Goal: Task Accomplishment & Management: Manage account settings

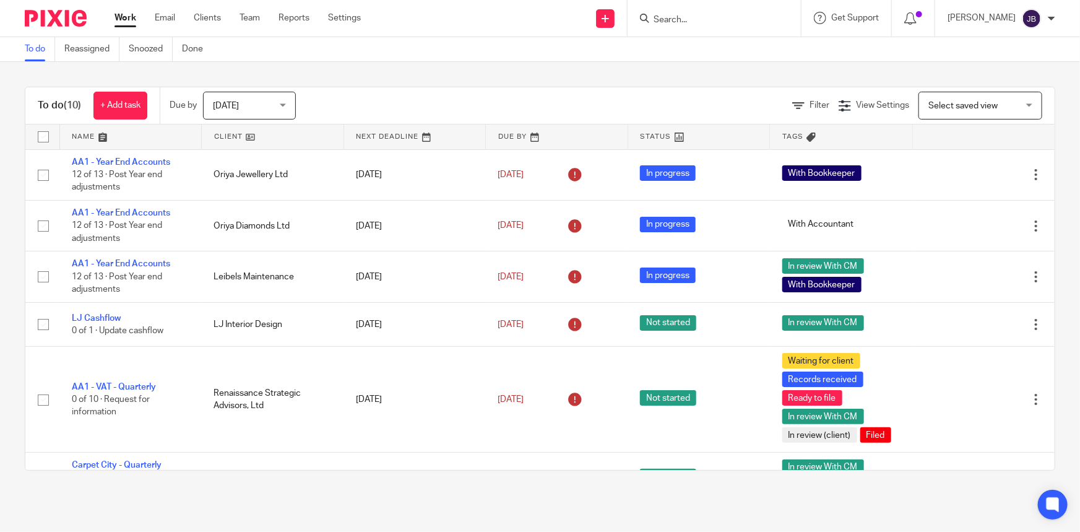
click at [748, 28] on div at bounding box center [713, 18] width 173 height 37
click at [721, 22] on input "Search" at bounding box center [707, 20] width 111 height 11
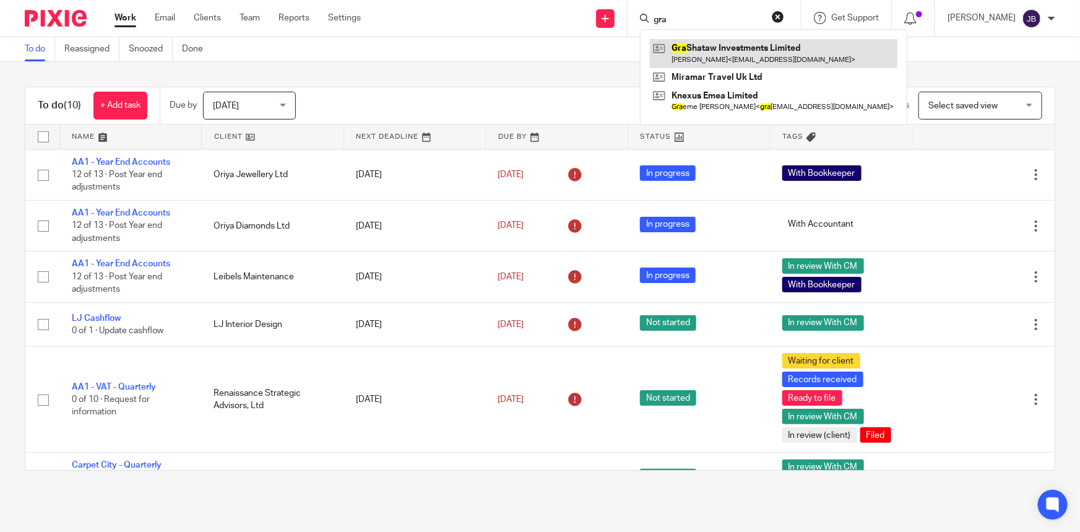
type input "gra"
click at [731, 47] on link at bounding box center [774, 53] width 248 height 28
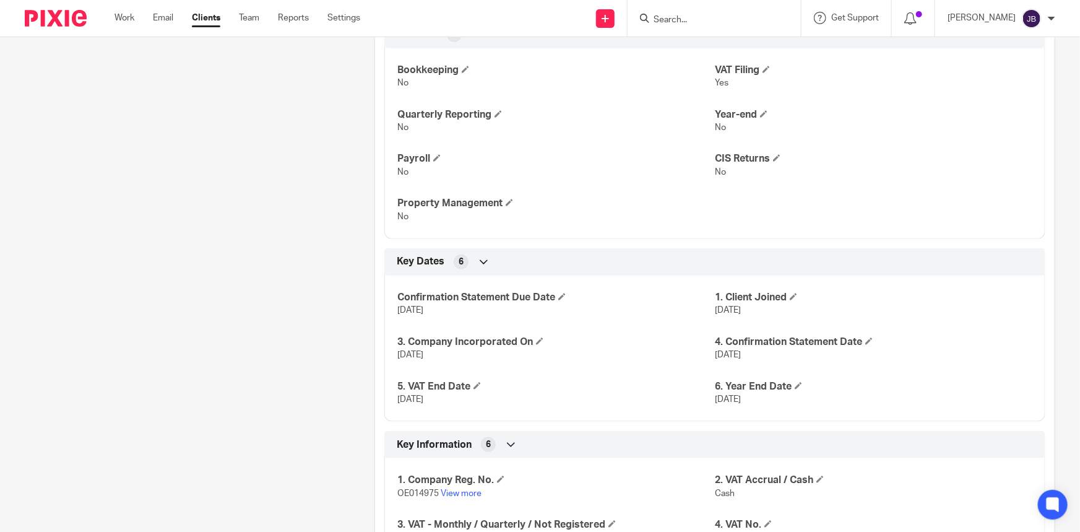
scroll to position [562, 0]
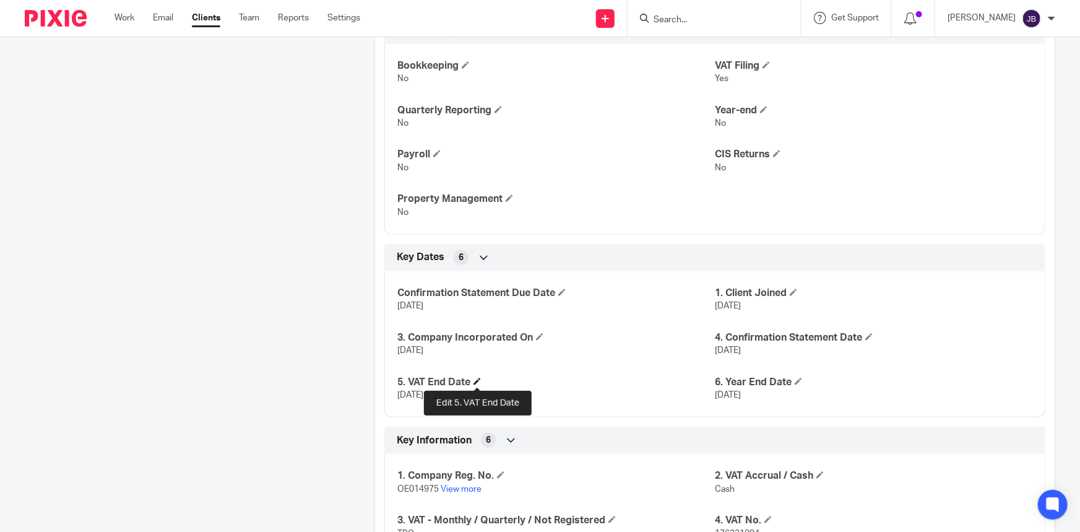
click at [475, 380] on span at bounding box center [476, 380] width 7 height 7
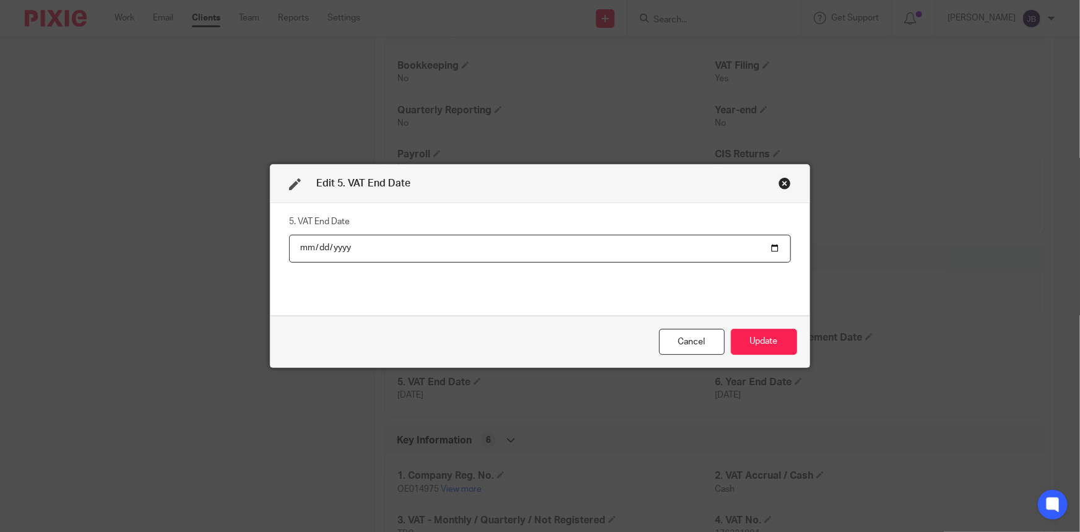
click at [767, 248] on input "[DATE]" at bounding box center [540, 249] width 502 height 28
type input "[DATE]"
click at [751, 339] on button "Update" at bounding box center [764, 342] width 66 height 27
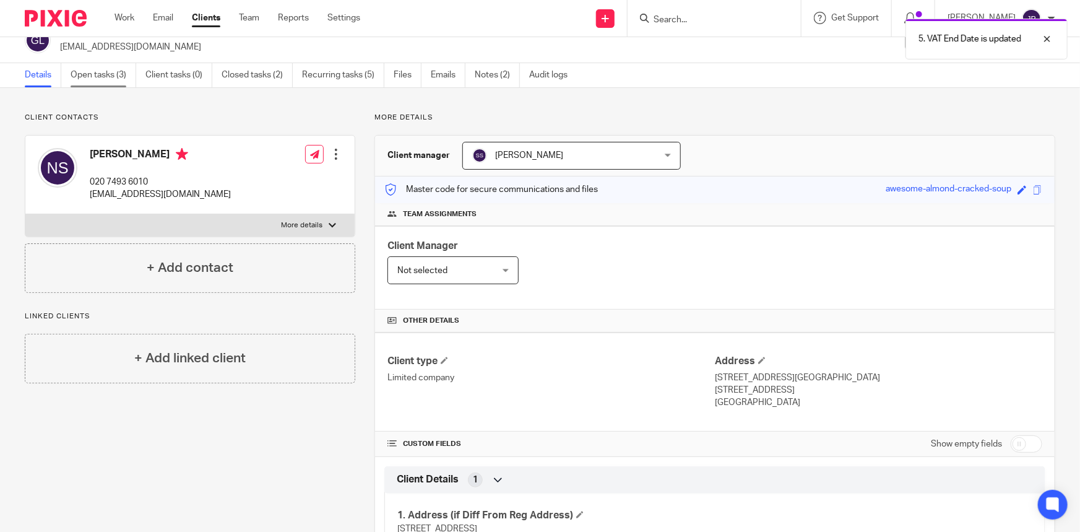
scroll to position [0, 0]
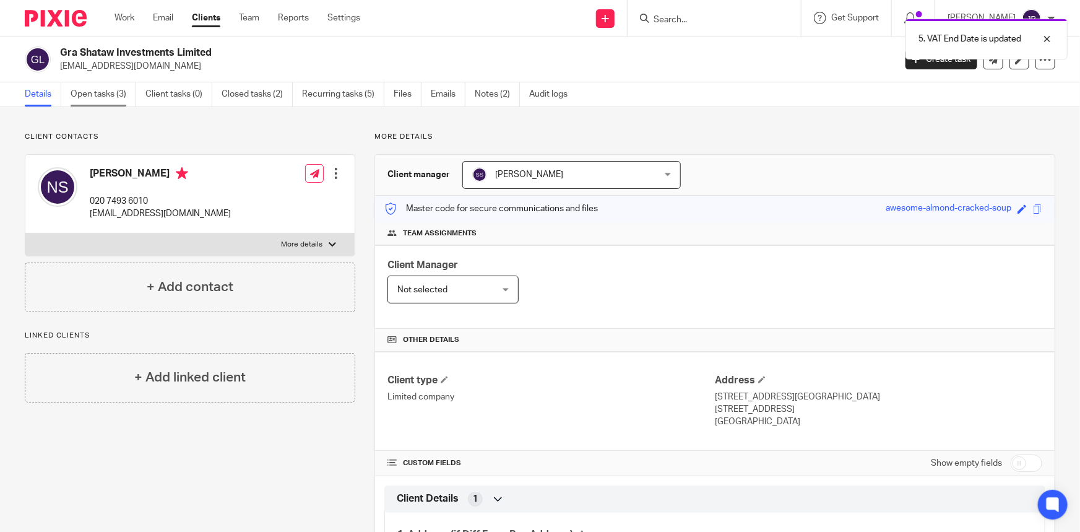
click at [125, 100] on link "Open tasks (3)" at bounding box center [104, 94] width 66 height 24
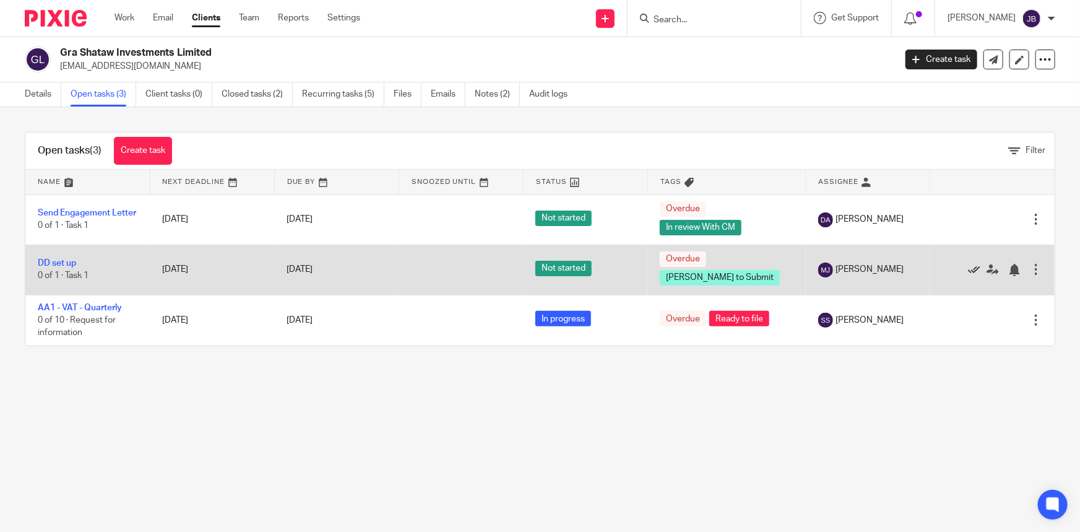
click at [968, 272] on icon at bounding box center [974, 270] width 12 height 12
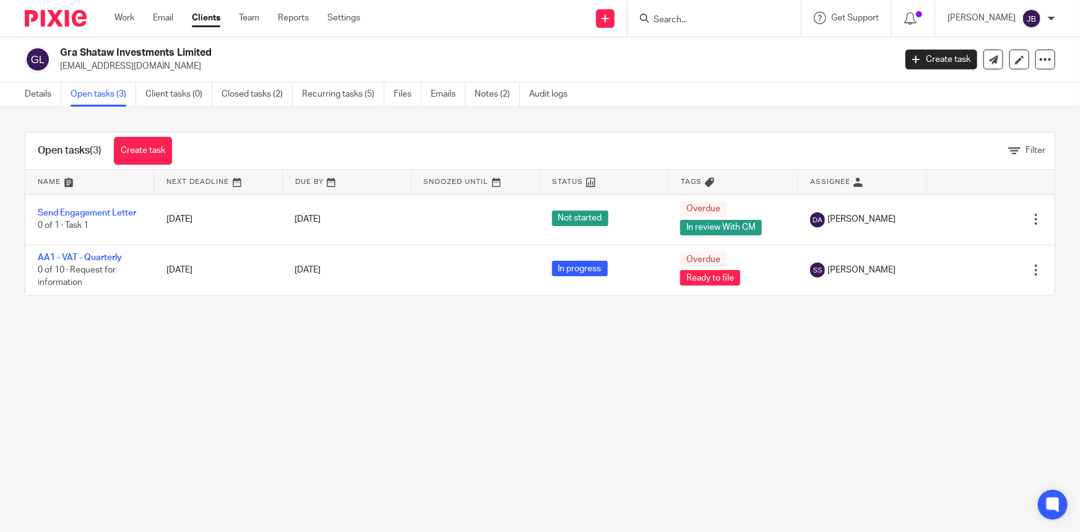
click at [712, 16] on input "Search" at bounding box center [707, 20] width 111 height 11
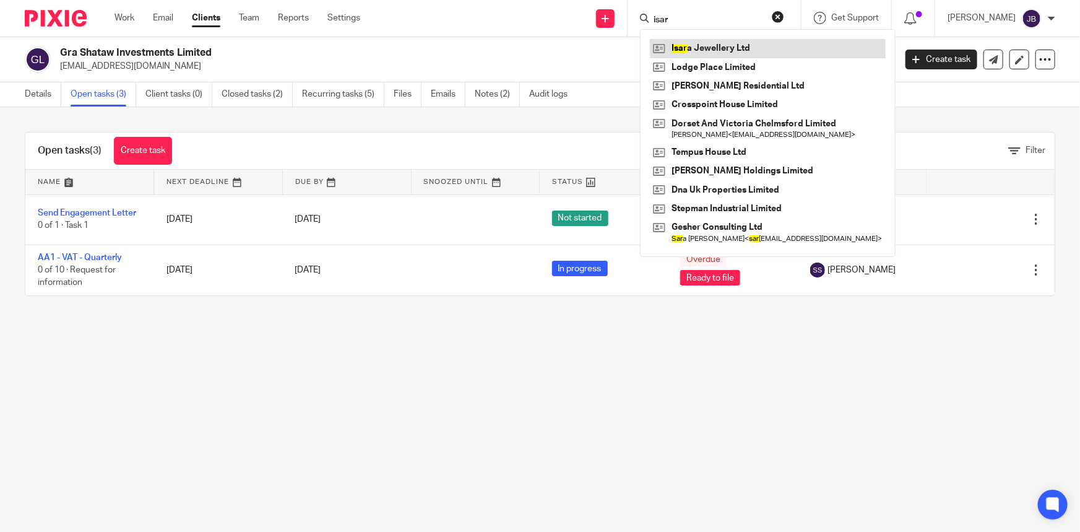
type input "isar"
click at [754, 53] on link at bounding box center [768, 48] width 236 height 19
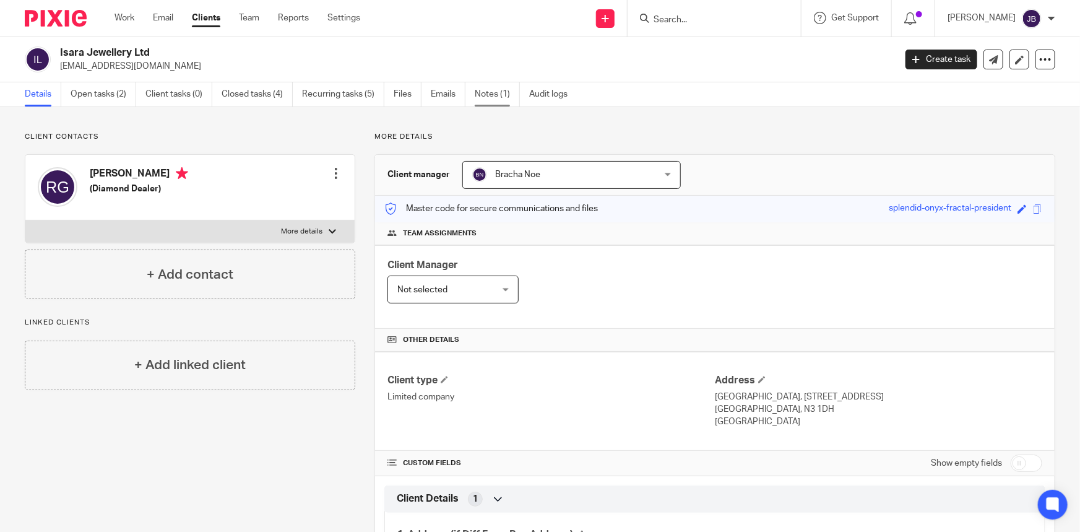
click at [489, 89] on link "Notes (1)" at bounding box center [497, 94] width 45 height 24
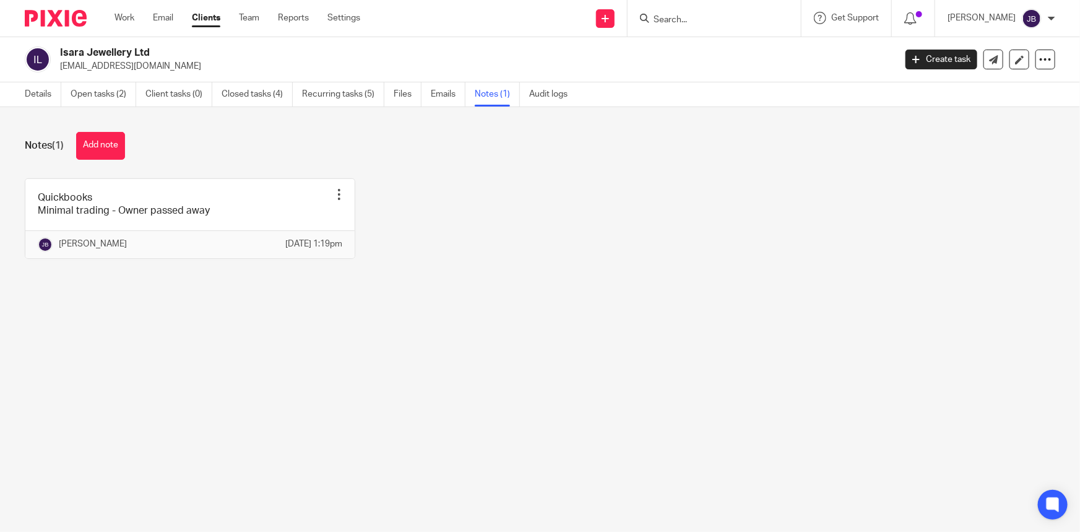
click at [719, 22] on input "Search" at bounding box center [707, 20] width 111 height 11
click at [721, 27] on div at bounding box center [713, 18] width 173 height 37
click at [711, 27] on div at bounding box center [713, 18] width 173 height 37
click at [711, 22] on input "Search" at bounding box center [707, 20] width 111 height 11
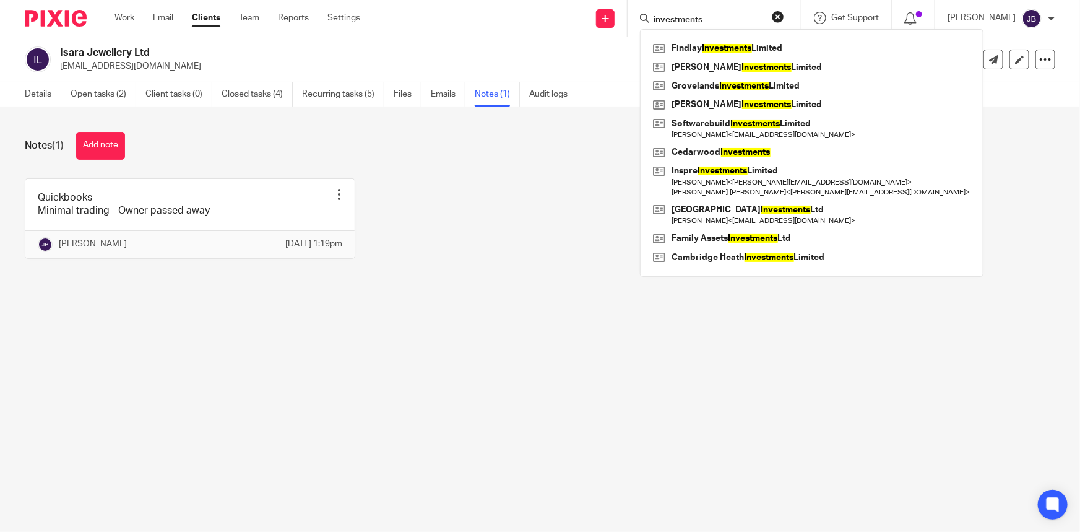
click button "submit" at bounding box center [0, 0] width 0 height 0
click at [755, 18] on input "investments" at bounding box center [707, 20] width 111 height 11
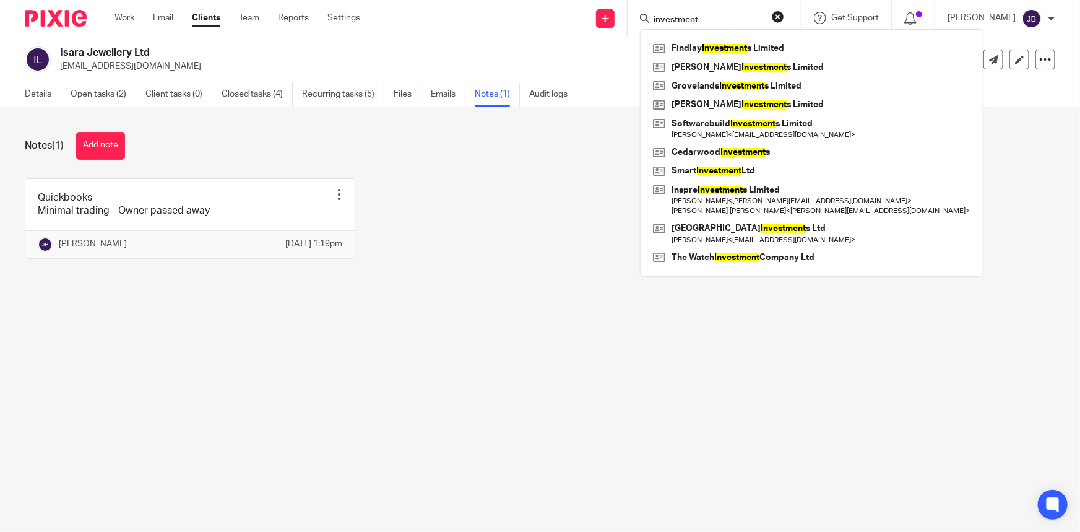
type input "investment"
click button "submit" at bounding box center [0, 0] width 0 height 0
click at [757, 15] on input "investment" at bounding box center [707, 20] width 111 height 11
click at [206, 23] on link "Clients" at bounding box center [206, 18] width 28 height 12
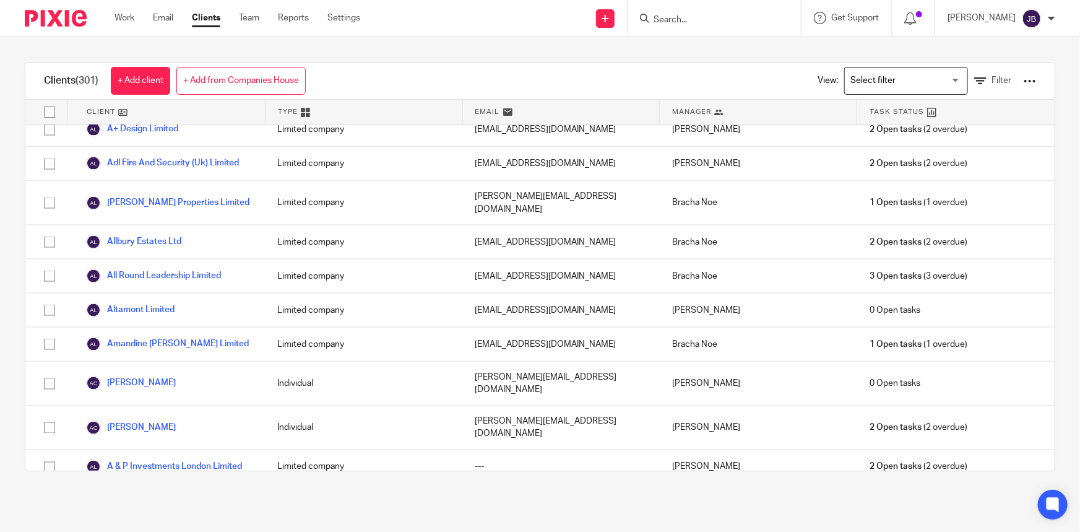
scroll to position [1012, 0]
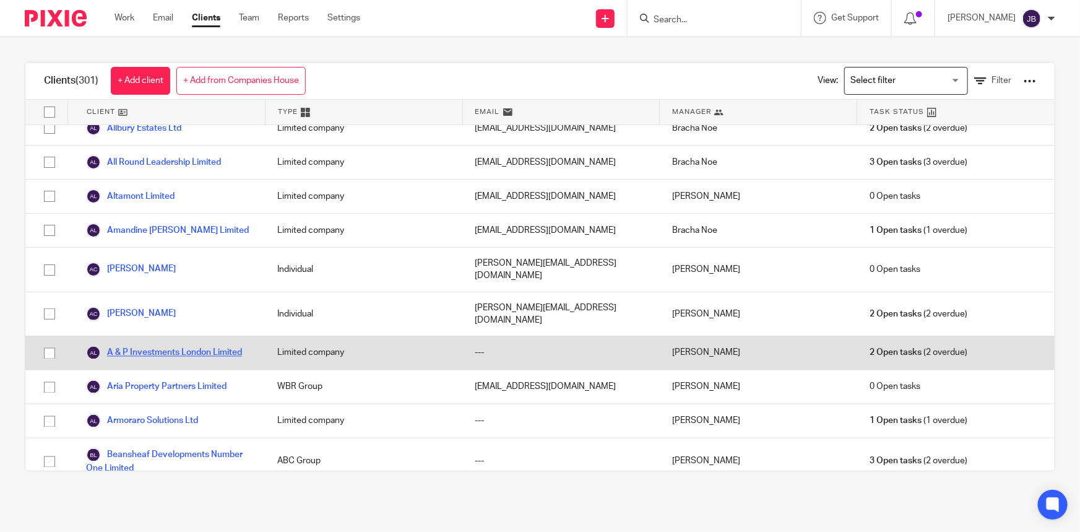
click at [202, 345] on link "A & P Investments London Limited" at bounding box center [164, 352] width 156 height 15
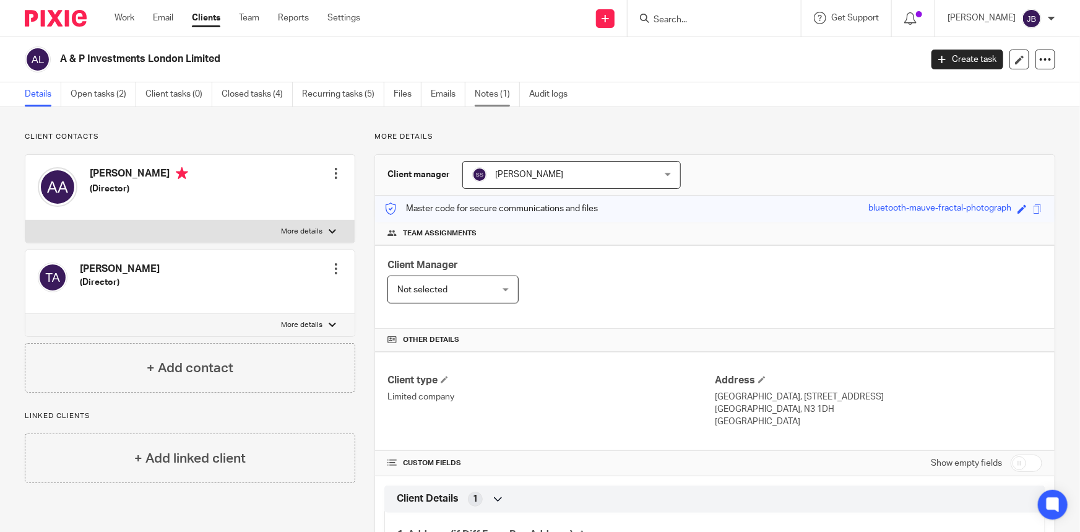
click at [493, 98] on link "Notes (1)" at bounding box center [497, 94] width 45 height 24
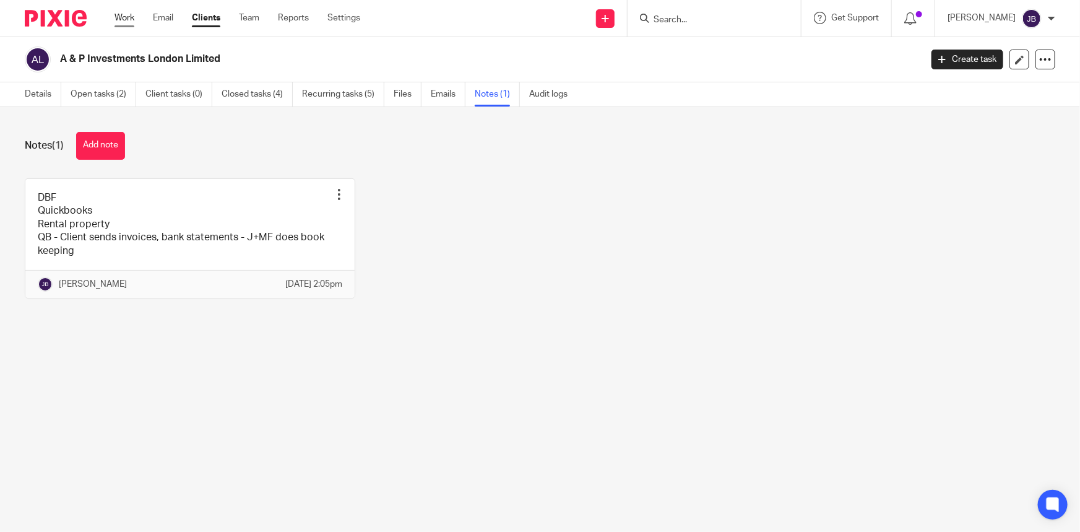
click at [134, 18] on link "Work" at bounding box center [124, 18] width 20 height 12
